Goal: Information Seeking & Learning: Learn about a topic

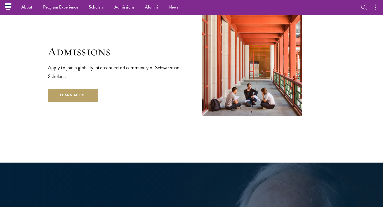
scroll to position [880, 0]
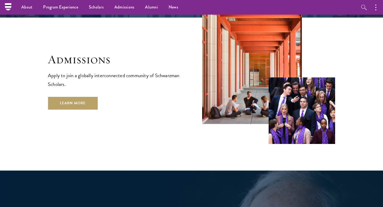
click at [85, 77] on div "Admissions Apply to join a globally interconnected community of Schwarzman Scho…" at bounding box center [114, 80] width 133 height 57
click at [85, 97] on link "Learn More" at bounding box center [73, 103] width 50 height 13
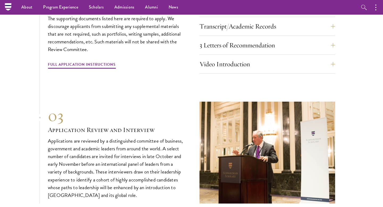
scroll to position [1653, 0]
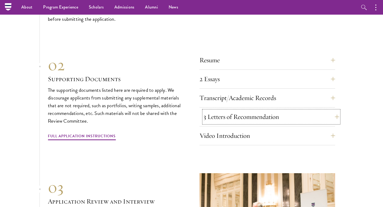
click at [213, 110] on button "3 Letters of Recommendation" at bounding box center [272, 116] width 136 height 13
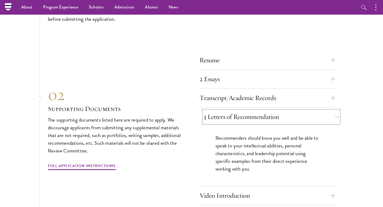
click at [213, 110] on button "3 Letters of Recommendation" at bounding box center [272, 116] width 136 height 13
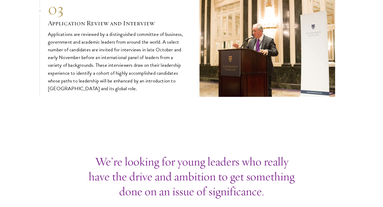
scroll to position [1873, 0]
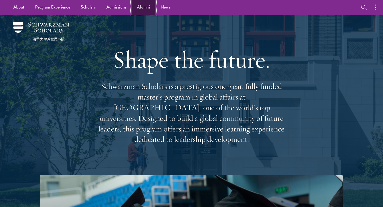
click at [145, 7] on link "Alumni" at bounding box center [144, 7] width 24 height 15
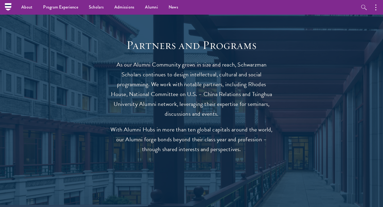
scroll to position [918, 0]
